Goal: Find specific page/section: Find specific page/section

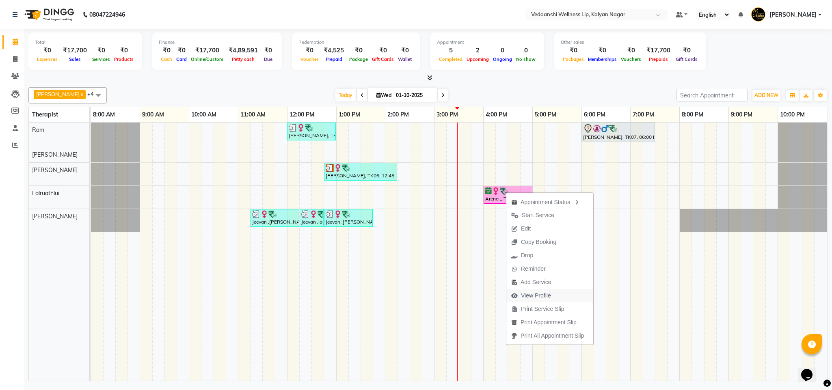
click at [544, 294] on span "View Profile" at bounding box center [536, 296] width 30 height 9
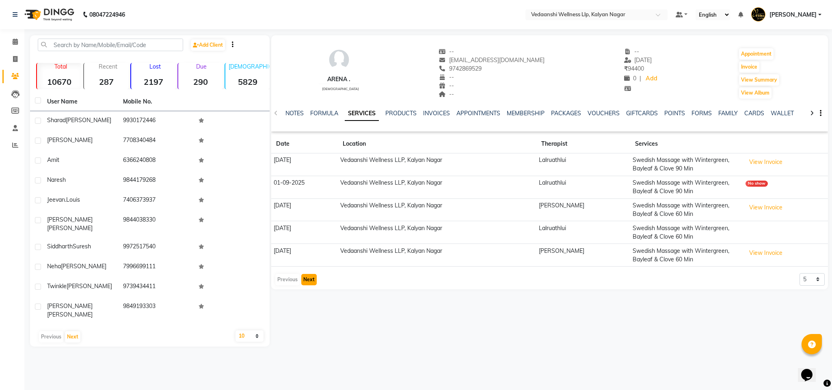
click at [306, 283] on button "Next" at bounding box center [308, 279] width 15 height 11
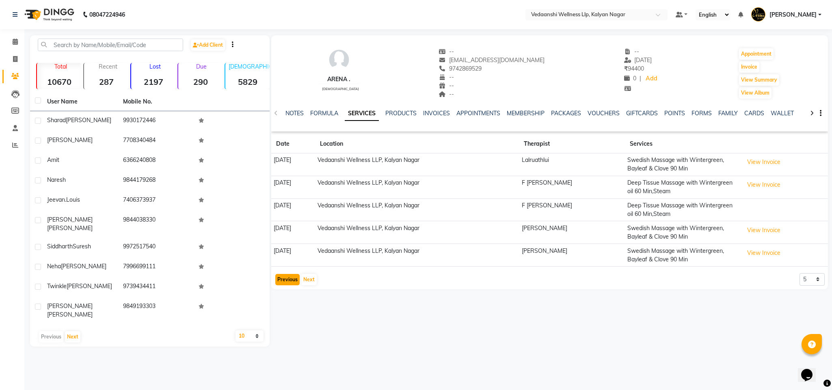
click at [290, 284] on button "Previous" at bounding box center [287, 279] width 24 height 11
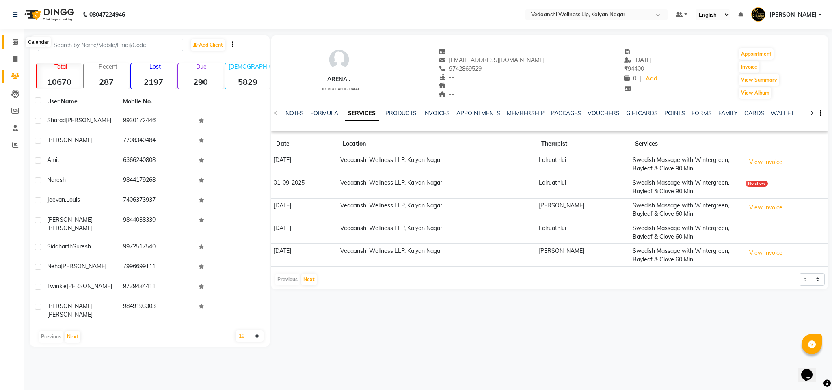
click at [19, 41] on span at bounding box center [15, 41] width 14 height 9
